Goal: Find specific fact: Find specific fact

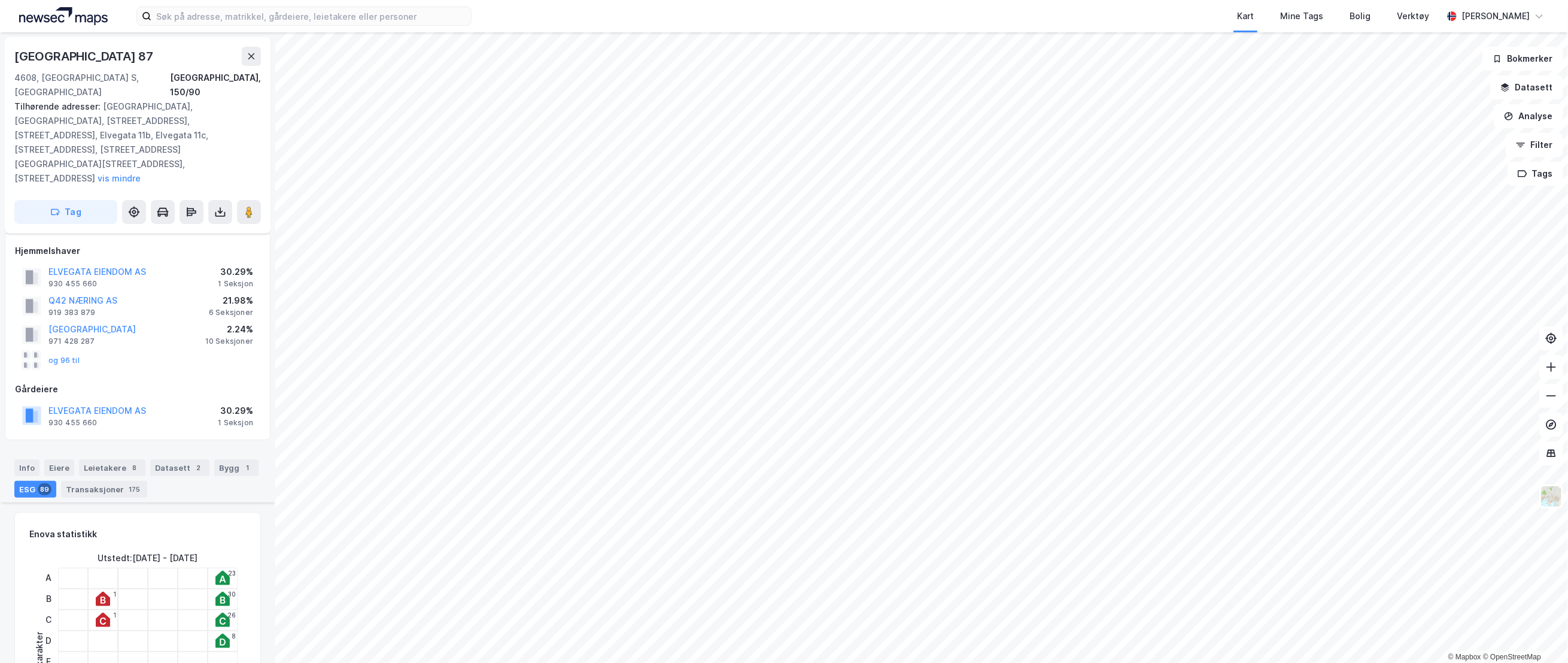
scroll to position [1799, 0]
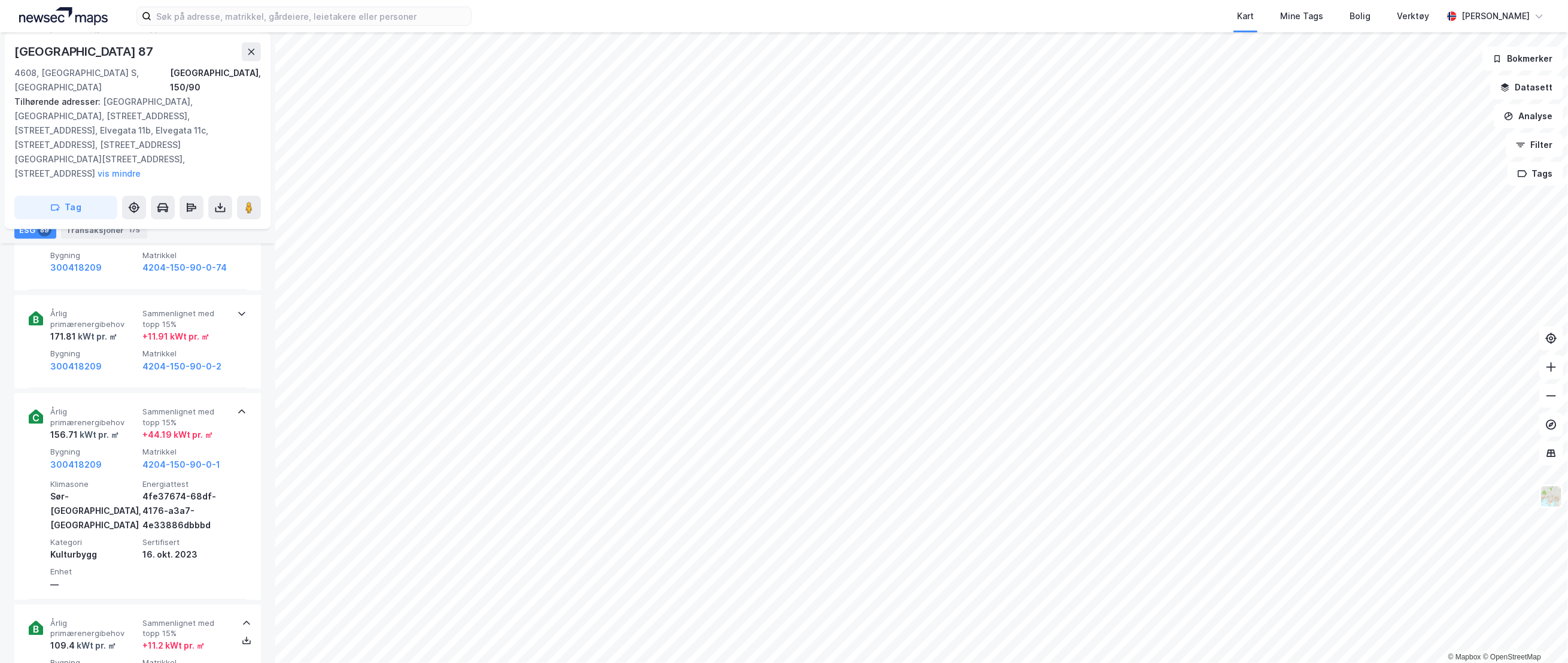
click at [29, 203] on div "Info" at bounding box center [27, 208] width 25 height 16
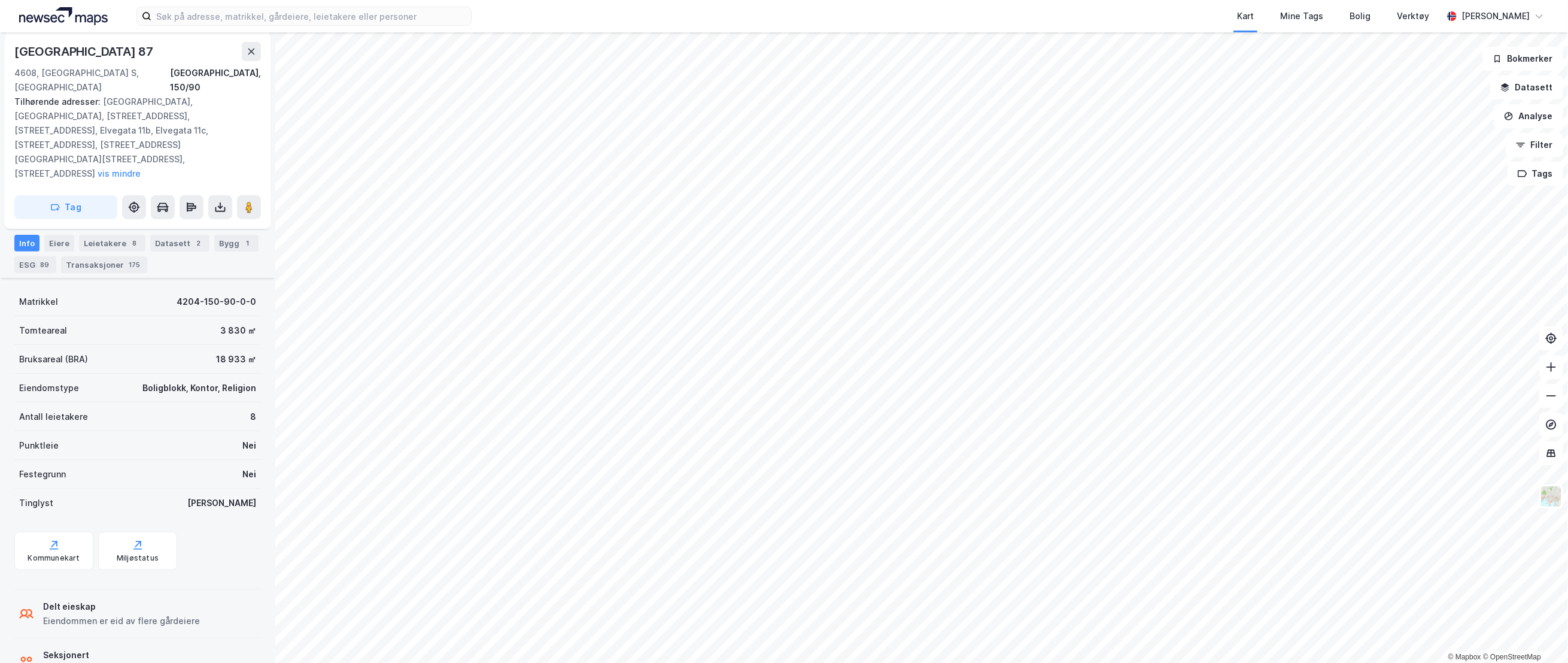
click at [128, 316] on div "Tomteareal 3 830 ㎡" at bounding box center [138, 330] width 246 height 29
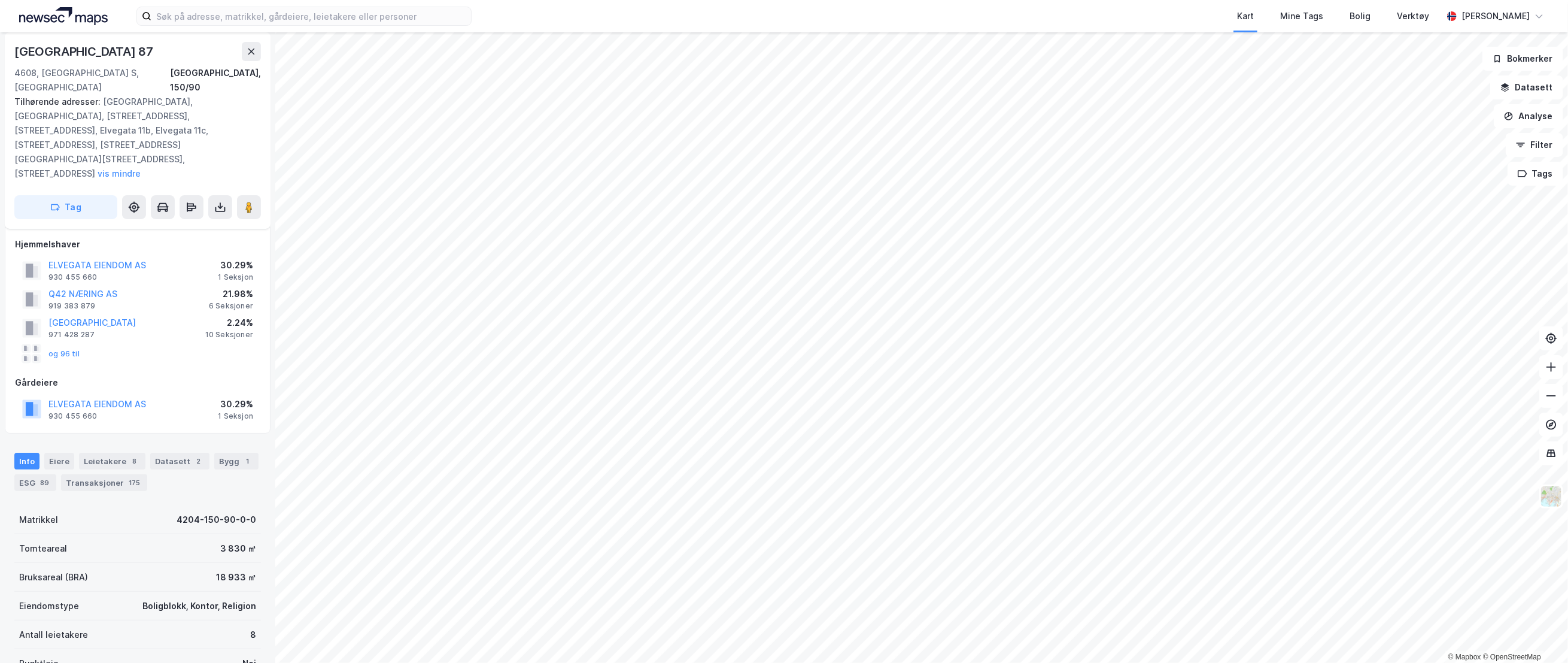
scroll to position [0, 0]
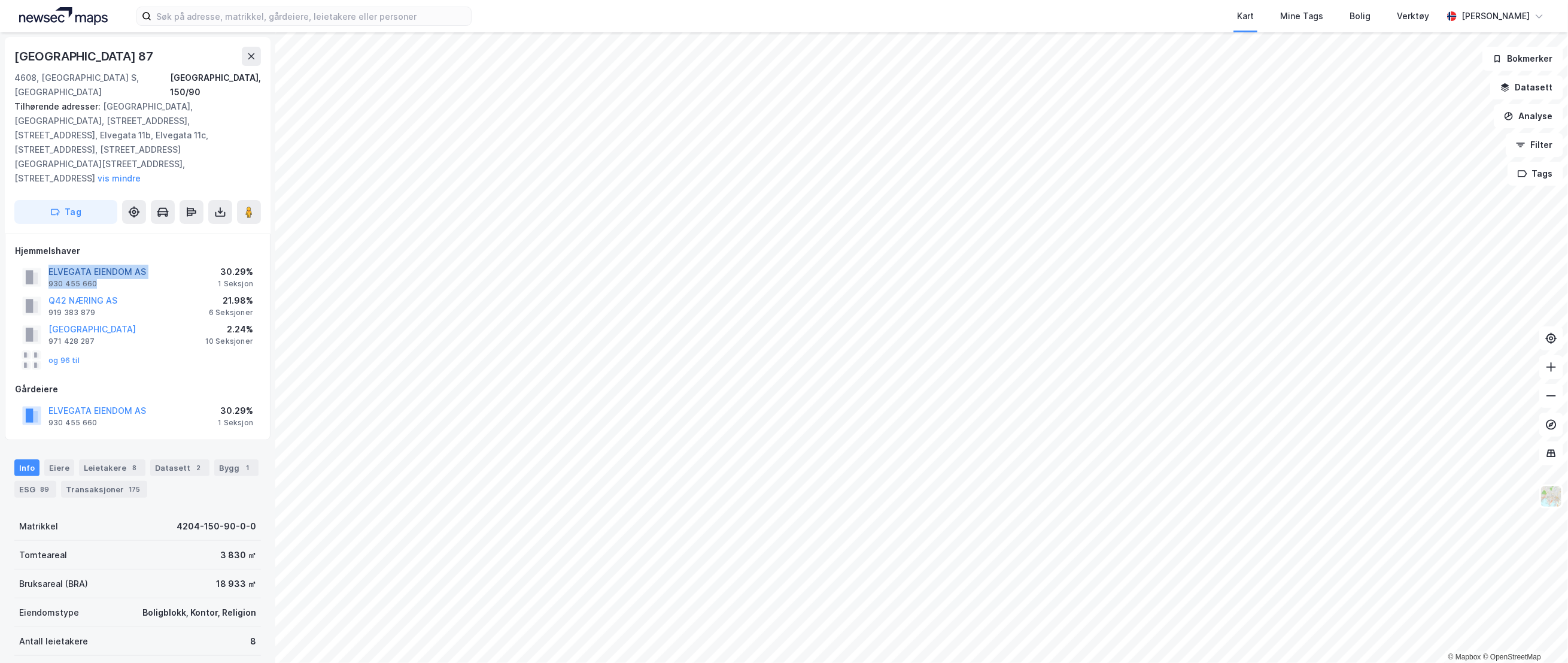
drag, startPoint x: 97, startPoint y: 242, endPoint x: 49, endPoint y: 229, distance: 49.7
click at [49, 264] on div "ELVEGATA EIENDOM AS 930 455 660" at bounding box center [97, 276] width 97 height 24
copy div "ELVEGATA EIENDOM AS 930 455 660"
click at [174, 262] on div "ELVEGATA EIENDOM AS 930 455 660 30.29% 1 Seksjon" at bounding box center [138, 277] width 246 height 29
